Goal: Entertainment & Leisure: Consume media (video, audio)

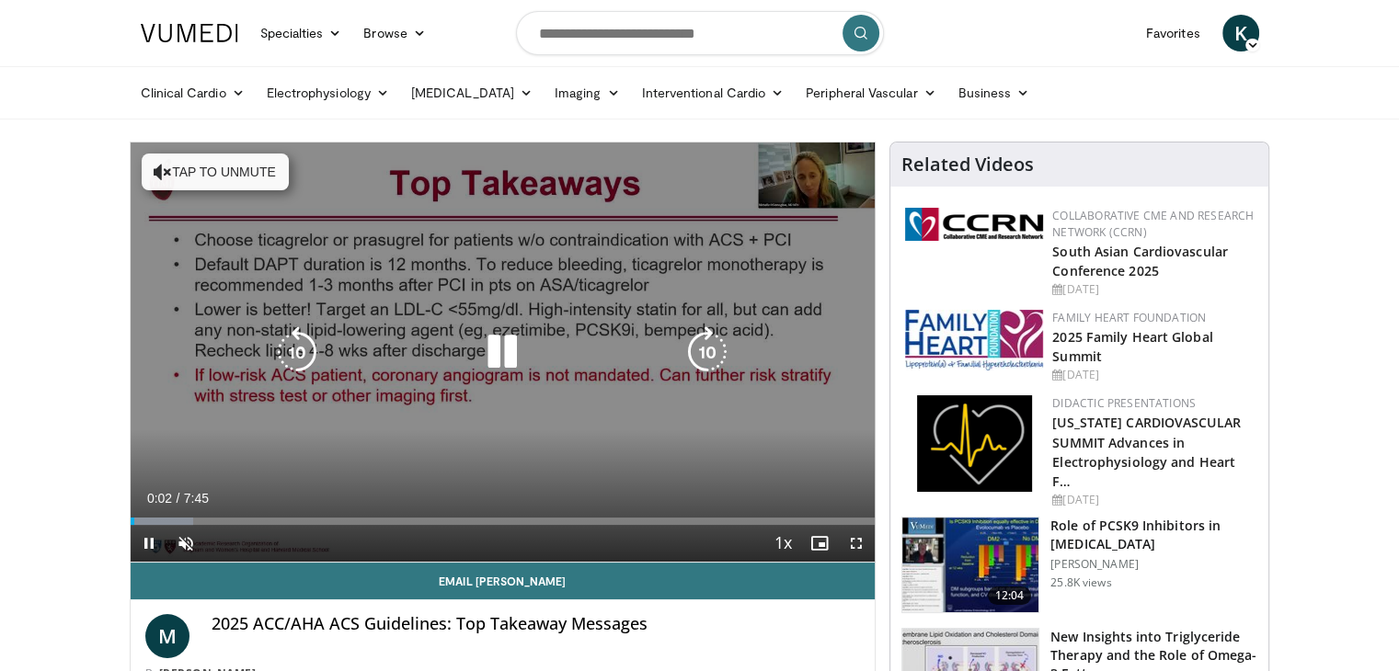
click at [166, 174] on icon "Video Player" at bounding box center [163, 172] width 18 height 18
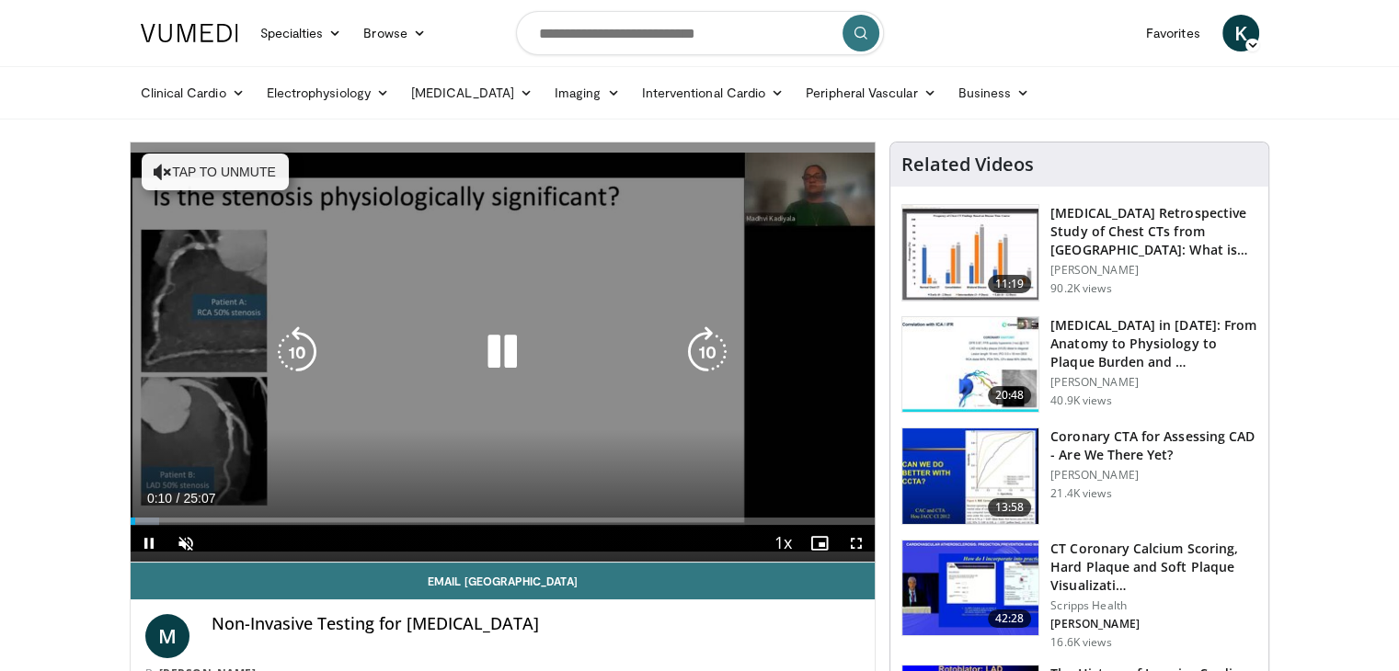
click at [160, 171] on icon "Video Player" at bounding box center [163, 172] width 18 height 18
click at [167, 167] on icon "Video Player" at bounding box center [163, 172] width 18 height 18
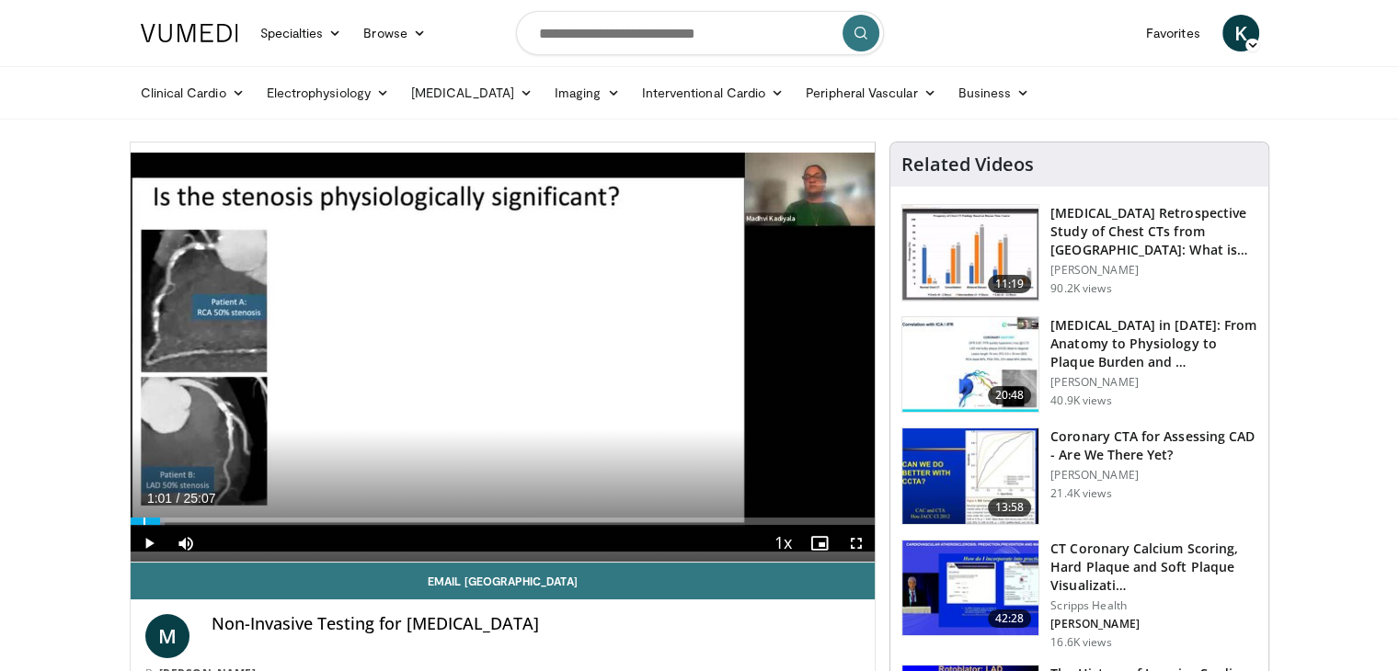
drag, startPoint x: 136, startPoint y: 522, endPoint x: 160, endPoint y: 527, distance: 24.3
click at [160, 527] on div "Current Time 1:01 / Duration 25:07 Play Skip Backward Skip Forward Mute Loaded …" at bounding box center [503, 543] width 745 height 37
drag, startPoint x: 156, startPoint y: 529, endPoint x: 184, endPoint y: 530, distance: 27.6
click at [184, 530] on div "Current Time 1:02 / Duration 25:07 Pause Skip Backward Skip Forward Mute Loaded…" at bounding box center [503, 543] width 745 height 37
drag, startPoint x: 161, startPoint y: 520, endPoint x: 175, endPoint y: 521, distance: 13.9
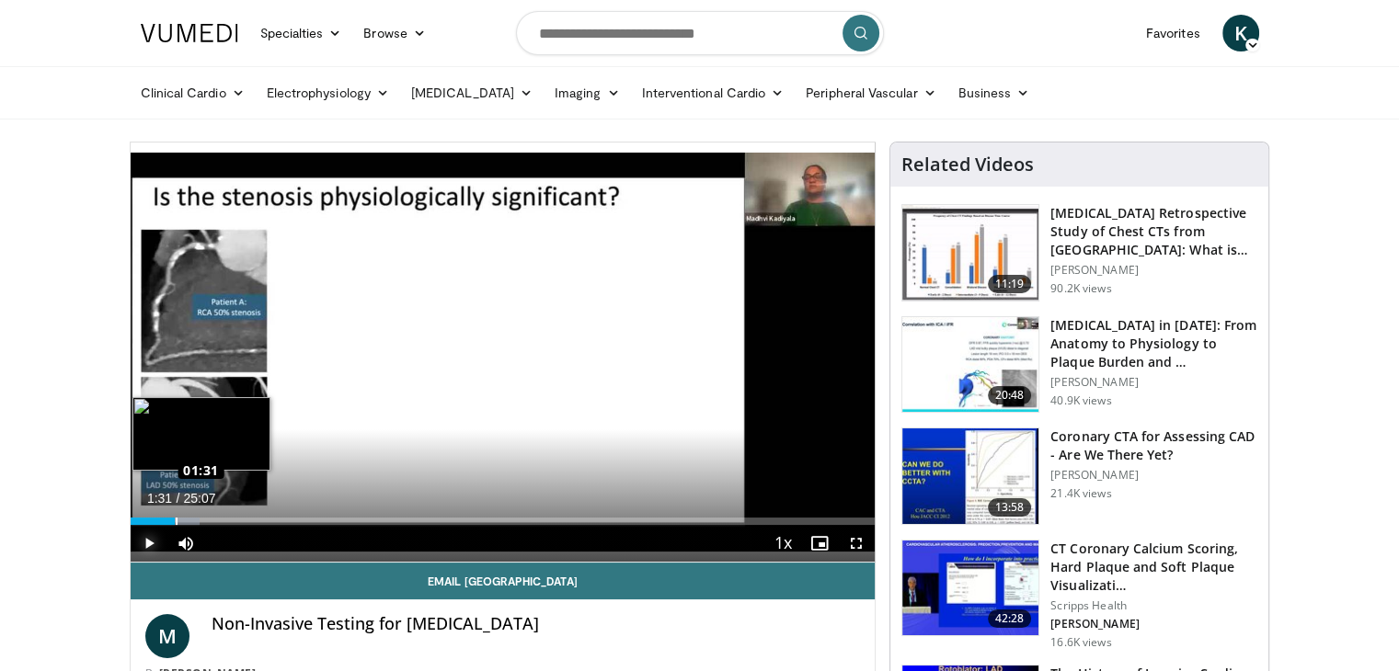
click at [175, 521] on div "Loaded : 9.29% 01:29 01:31" at bounding box center [503, 521] width 745 height 7
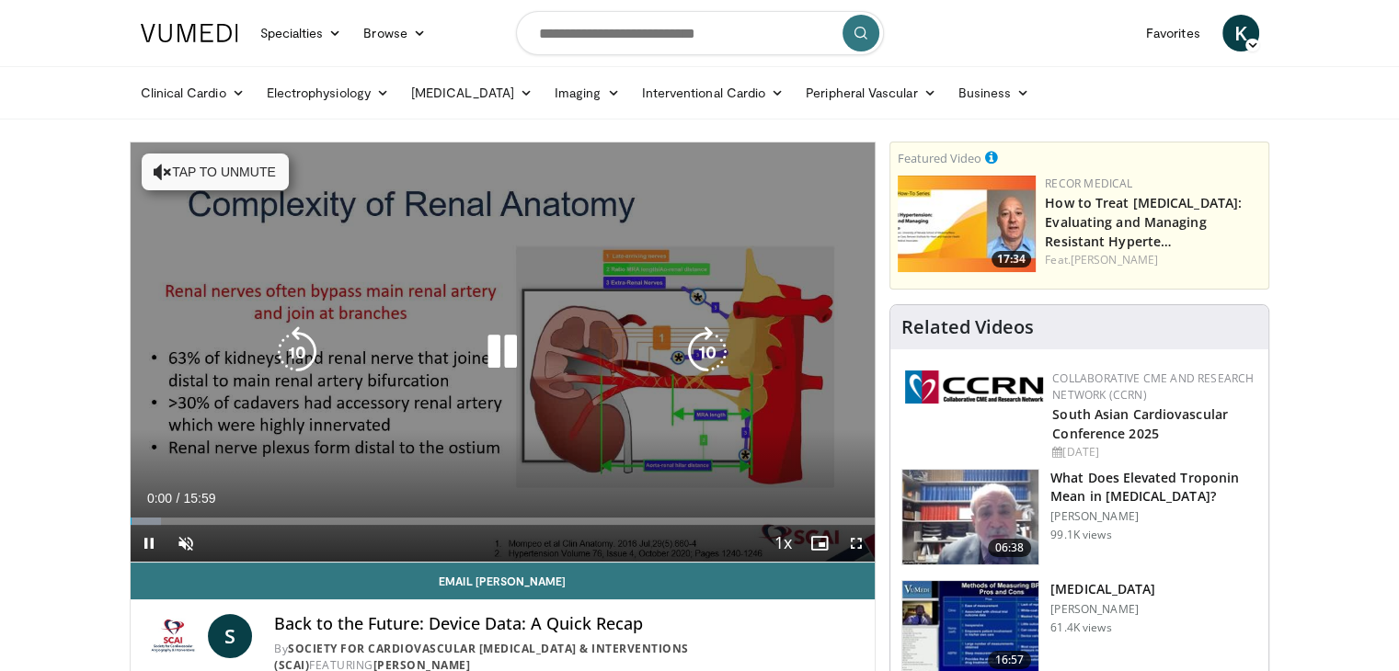
click at [188, 167] on button "Tap to unmute" at bounding box center [215, 172] width 147 height 37
